Goal: Find specific page/section: Find specific page/section

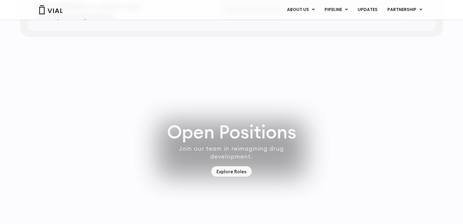
scroll to position [1752, 0]
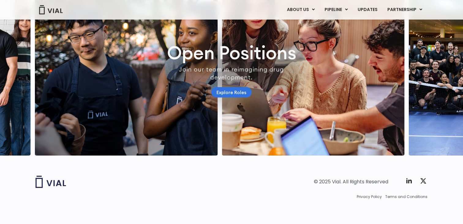
click at [245, 88] on link "Explore Roles" at bounding box center [231, 92] width 40 height 11
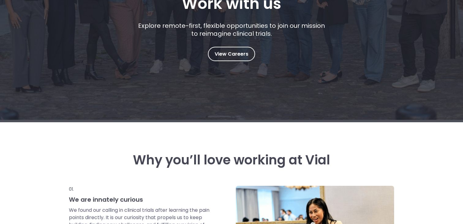
scroll to position [153, 0]
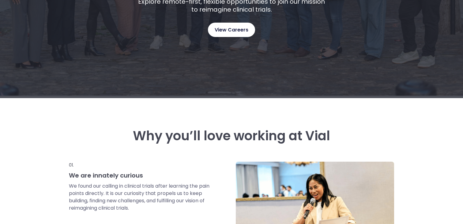
click at [229, 33] on span "View Careers" at bounding box center [232, 30] width 34 height 8
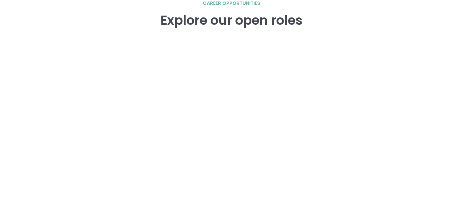
scroll to position [887, 0]
